Goal: Feedback & Contribution: Contribute content

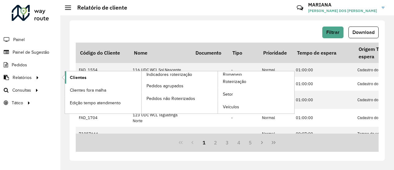
click at [88, 76] on link "Clientes" at bounding box center [103, 77] width 76 height 12
click at [71, 80] on link "Clientes" at bounding box center [103, 77] width 76 height 12
click at [89, 75] on link "Clientes" at bounding box center [103, 77] width 76 height 12
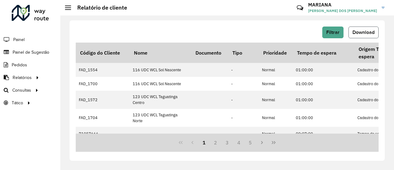
click at [365, 30] on span "Download" at bounding box center [363, 32] width 22 height 5
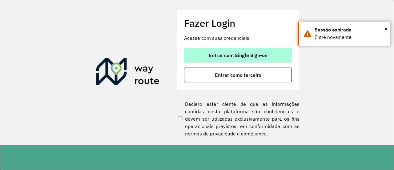
click at [261, 53] on span "Entrar com Single Sign-on" at bounding box center [238, 55] width 59 height 5
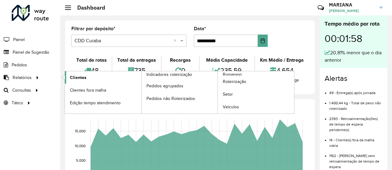
click at [77, 77] on span "Clientes" at bounding box center [78, 77] width 17 height 6
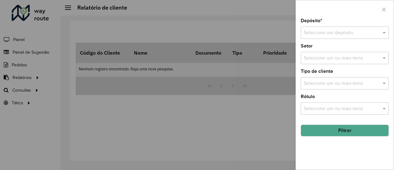
click at [367, 37] on div "Selecione um depósito" at bounding box center [345, 32] width 88 height 12
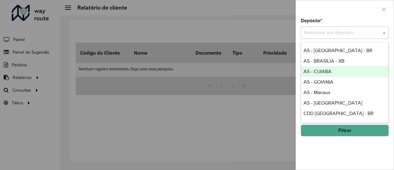
scroll to position [31, 0]
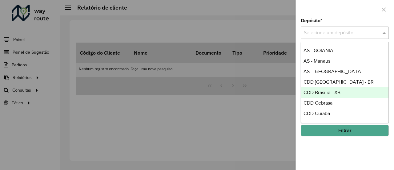
click at [334, 88] on div "CDD Brasilia - XB" at bounding box center [345, 92] width 88 height 10
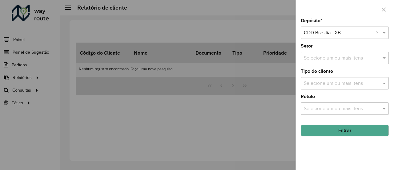
click at [343, 129] on button "Filtrar" at bounding box center [345, 130] width 88 height 12
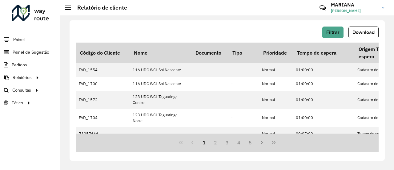
click at [252, 16] on div "Filtrar Download Código do Cliente Nome Documento Tipo Prioridade Tempo de espe…" at bounding box center [227, 92] width 334 height 154
click at [365, 30] on span "Download" at bounding box center [363, 32] width 22 height 5
click at [47, 50] on span "Painel de Sugestão" at bounding box center [32, 52] width 38 height 6
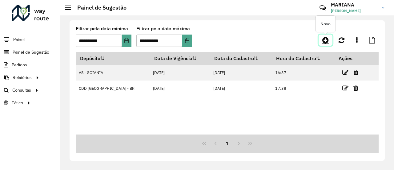
click at [324, 42] on icon at bounding box center [325, 39] width 6 height 7
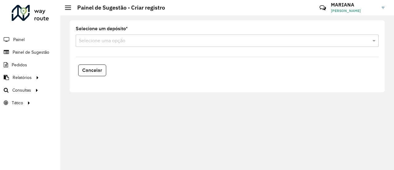
click at [259, 41] on input "text" at bounding box center [221, 40] width 284 height 7
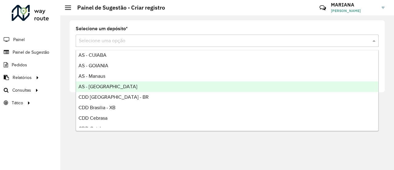
scroll to position [25, 0]
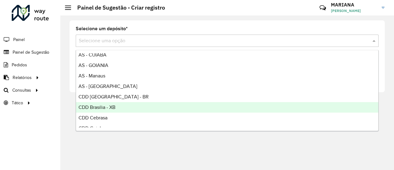
click at [111, 105] on span "CDD Brasilia - XB" at bounding box center [96, 106] width 37 height 5
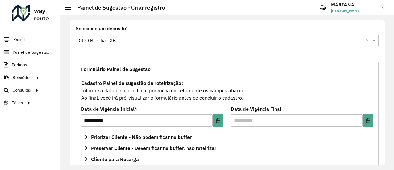
scroll to position [48, 0]
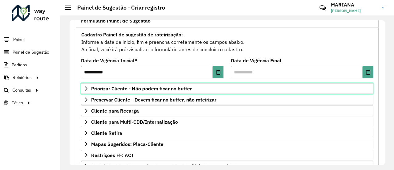
click at [150, 90] on span "Priorizar Cliente - Não podem ficar no buffer" at bounding box center [141, 88] width 101 height 5
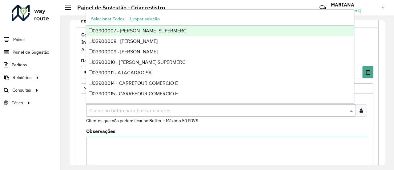
click at [148, 108] on input "text" at bounding box center [218, 110] width 260 height 7
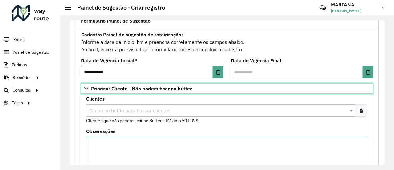
click at [87, 87] on icon at bounding box center [86, 88] width 5 height 5
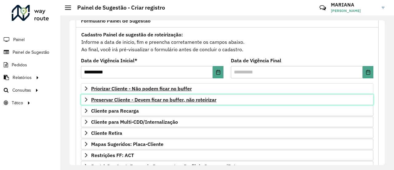
click at [86, 99] on icon at bounding box center [86, 99] width 2 height 4
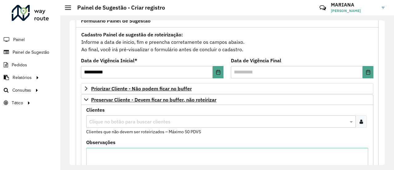
click at [115, 120] on input "text" at bounding box center [218, 121] width 260 height 7
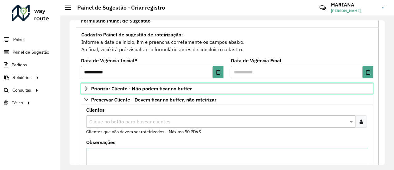
click at [133, 90] on span "Priorizar Cliente - Não podem ficar no buffer" at bounding box center [141, 88] width 101 height 5
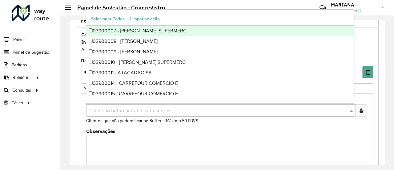
click at [130, 114] on div "Clique no botão para buscar clientes" at bounding box center [221, 110] width 270 height 12
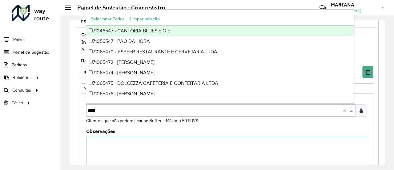
type input "*****"
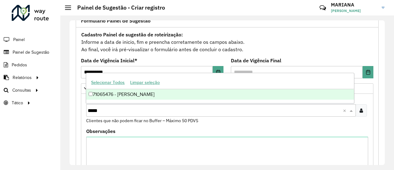
click at [144, 94] on div "71065476 - FABIANA SILVA" at bounding box center [219, 94] width 267 height 10
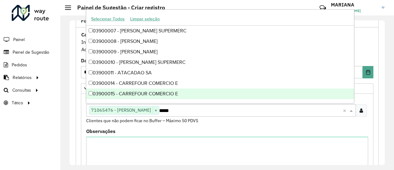
click at [78, 79] on formly-field "**********" at bounding box center [152, 70] width 150 height 25
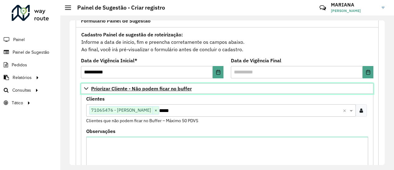
click at [86, 88] on icon at bounding box center [86, 88] width 5 height 5
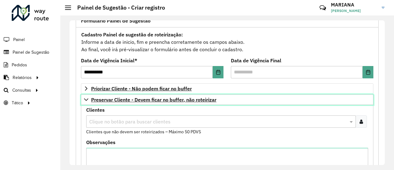
click at [86, 101] on link "Preservar Cliente - Devem ficar no buffer, não roteirizar" at bounding box center [227, 99] width 292 height 10
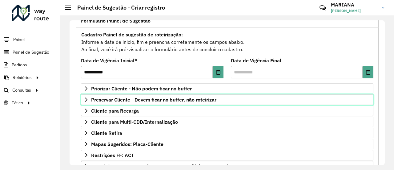
click at [102, 100] on span "Preservar Cliente - Devem ficar no buffer, não roteirizar" at bounding box center [153, 99] width 125 height 5
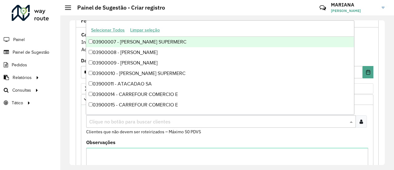
click at [130, 119] on input "text" at bounding box center [218, 121] width 260 height 7
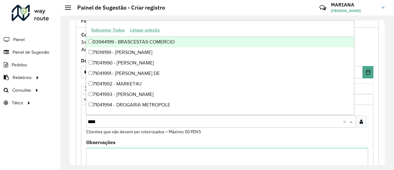
type input "*****"
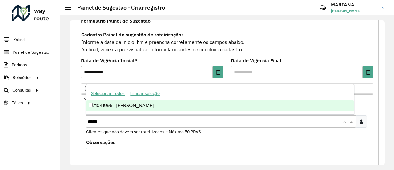
click at [134, 106] on div "71041996 - DELMA RIBEIRO TAVARE" at bounding box center [219, 105] width 267 height 10
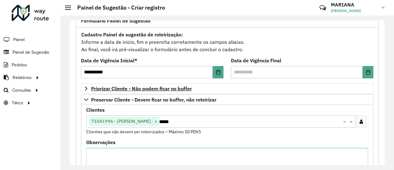
scroll to position [95, 0]
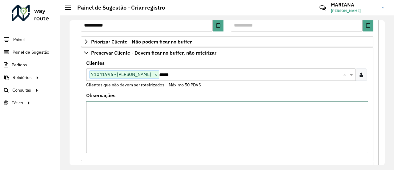
click at [122, 126] on textarea "Observações" at bounding box center [227, 127] width 282 height 52
type textarea "**********"
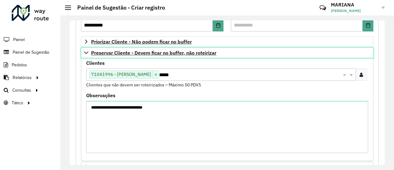
click at [86, 51] on icon at bounding box center [86, 52] width 5 height 5
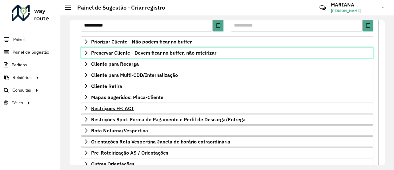
scroll to position [134, 0]
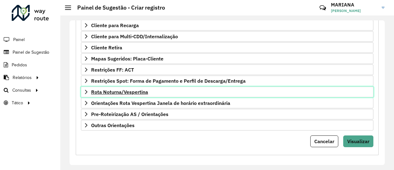
click at [122, 92] on span "Rota Noturna/Vespertina" at bounding box center [119, 91] width 57 height 5
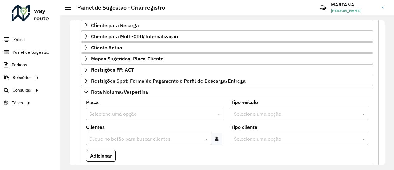
click at [122, 110] on input "text" at bounding box center [148, 113] width 119 height 7
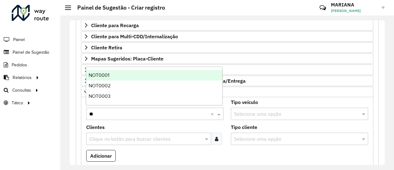
type input "***"
click at [123, 72] on div "NOT0001" at bounding box center [154, 75] width 136 height 10
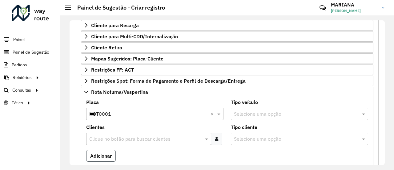
click at [110, 152] on button "Adicionar" at bounding box center [101, 156] width 30 height 12
click at [119, 112] on input "***" at bounding box center [148, 113] width 119 height 7
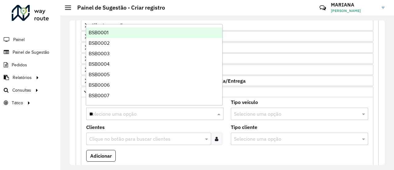
type input "***"
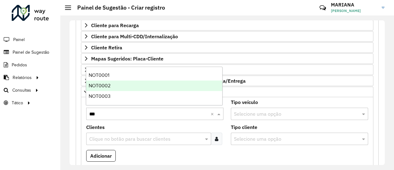
click at [116, 87] on div "NOT0002" at bounding box center [154, 85] width 136 height 10
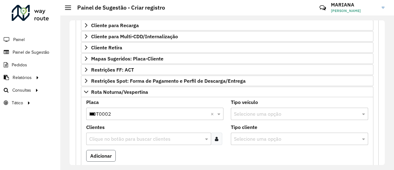
click at [110, 150] on button "Adicionar" at bounding box center [101, 156] width 30 height 12
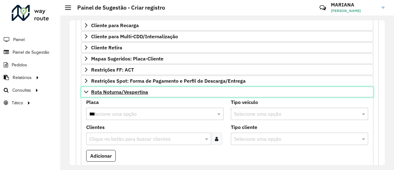
click at [87, 89] on icon at bounding box center [86, 91] width 5 height 5
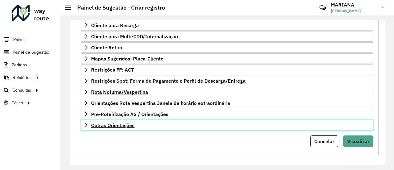
click at [110, 124] on span "Outras Orientações" at bounding box center [112, 124] width 43 height 5
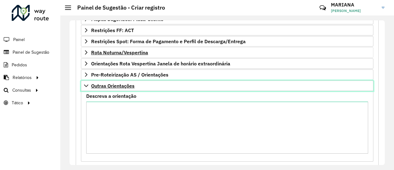
scroll to position [174, 0]
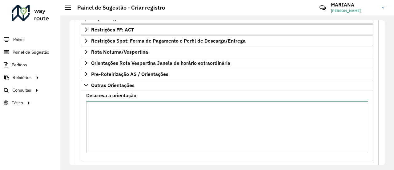
click at [160, 117] on textarea "Descreva a orientação" at bounding box center [227, 127] width 282 height 52
paste textarea "**********"
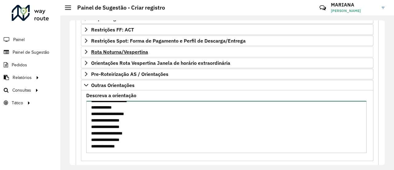
scroll to position [0, 0]
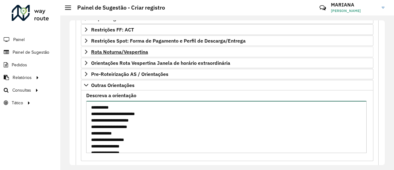
click at [91, 104] on textarea "**********" at bounding box center [226, 127] width 280 height 52
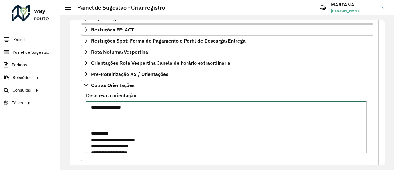
paste textarea "**** ***** ***** ***** **** ***** ***** ***** *****"
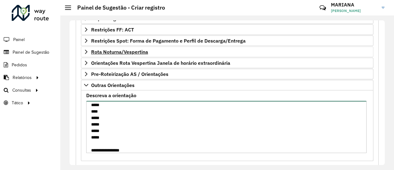
scroll to position [35, 0]
paste textarea "***** ***** ***** ***** ***** *****"
click at [90, 103] on textarea "**********" at bounding box center [226, 127] width 280 height 52
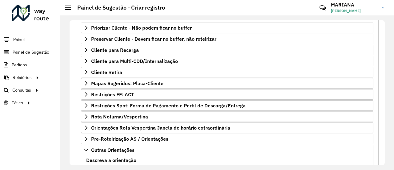
scroll to position [108, 0]
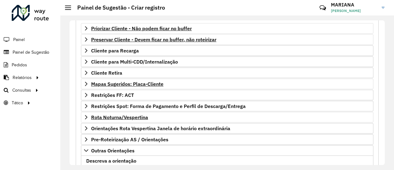
type textarea "**********"
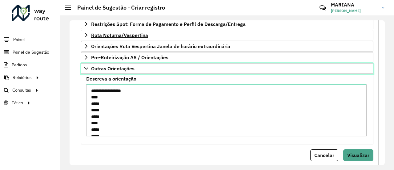
click at [87, 66] on icon at bounding box center [86, 68] width 5 height 5
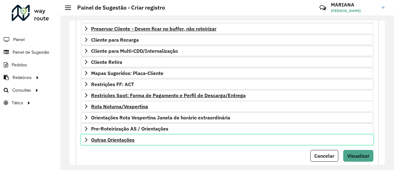
scroll to position [119, 0]
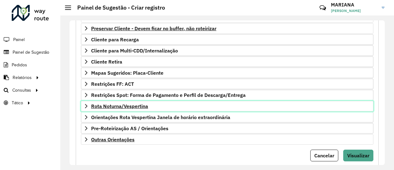
click at [107, 101] on link "Rota Noturna/Vespertina" at bounding box center [227, 106] width 292 height 10
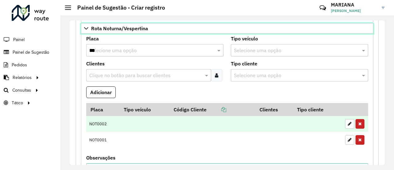
scroll to position [194, 0]
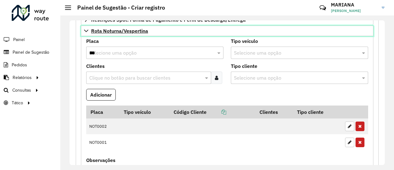
click at [86, 30] on icon at bounding box center [86, 30] width 5 height 5
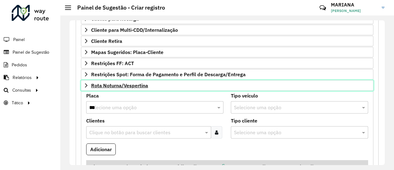
scroll to position [134, 0]
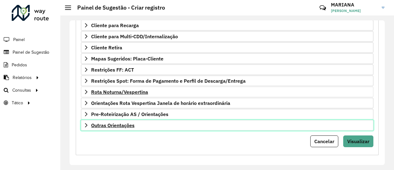
click at [85, 125] on link "Outras Orientações" at bounding box center [227, 125] width 292 height 10
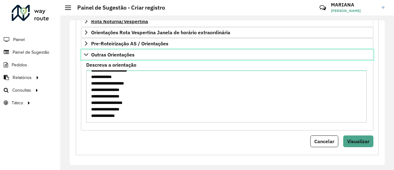
scroll to position [166, 0]
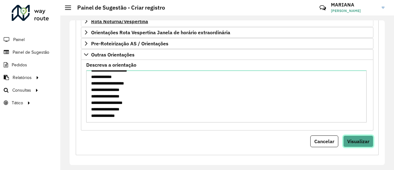
click at [355, 138] on span "Visualizar" at bounding box center [358, 141] width 22 height 6
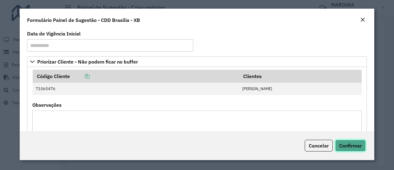
click at [343, 147] on span "Confirmar" at bounding box center [350, 145] width 22 height 6
